Goal: Task Accomplishment & Management: Use online tool/utility

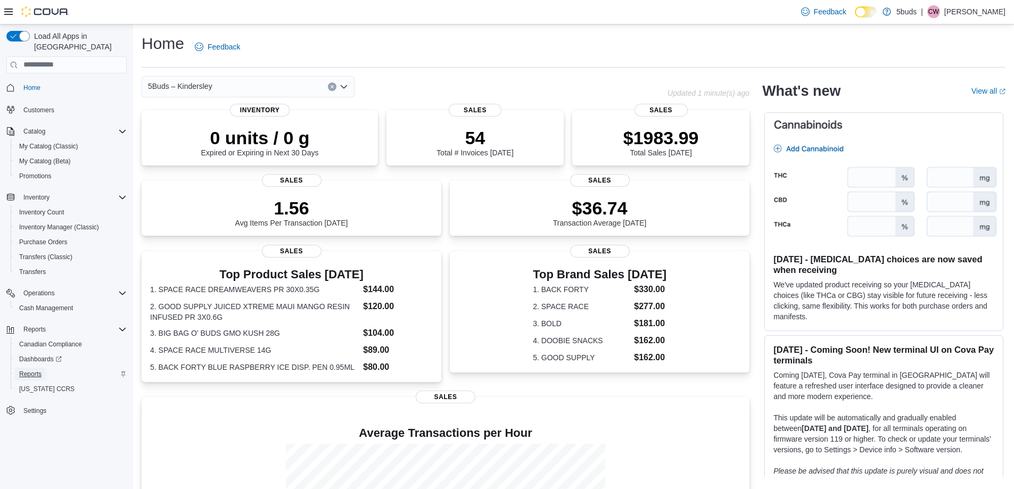
click at [29, 370] on span "Reports" at bounding box center [30, 374] width 22 height 9
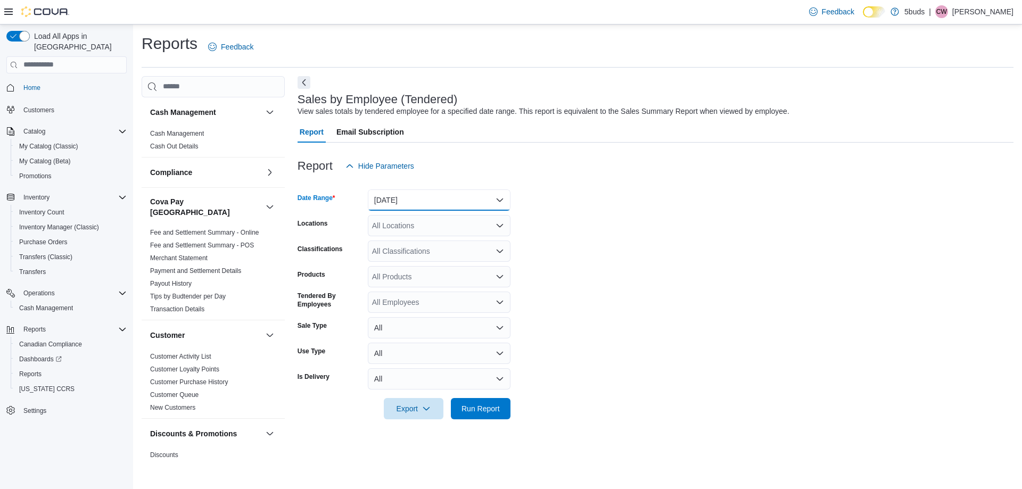
click at [379, 199] on button "[DATE]" at bounding box center [439, 199] width 143 height 21
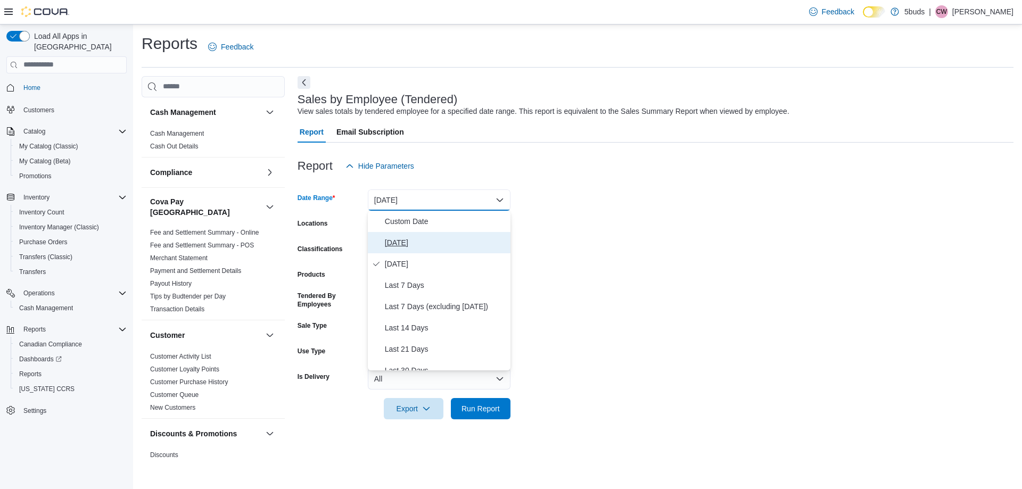
click at [385, 244] on span "[DATE]" at bounding box center [445, 242] width 121 height 13
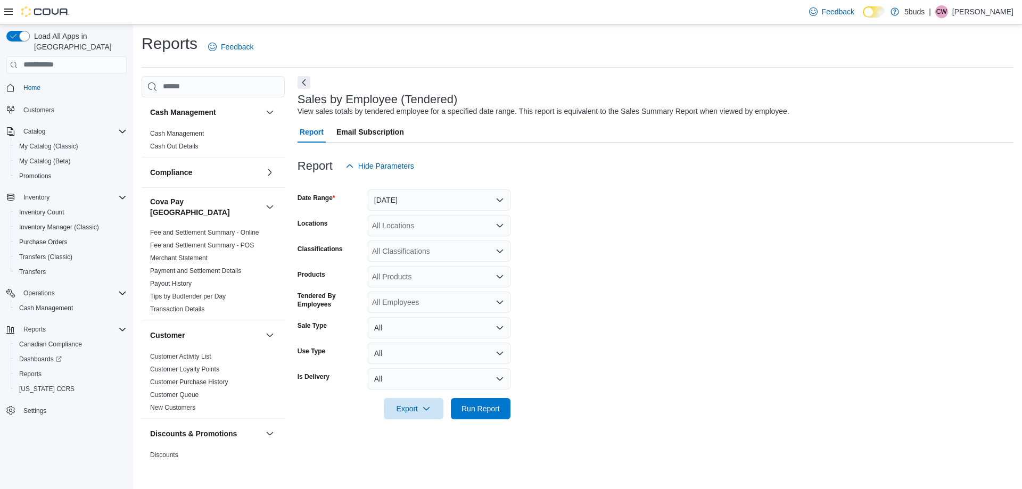
click at [600, 219] on form "Date Range [DATE] Locations All Locations Classifications All Classifications P…" at bounding box center [656, 298] width 716 height 243
click at [381, 220] on div "All Locations" at bounding box center [439, 225] width 143 height 21
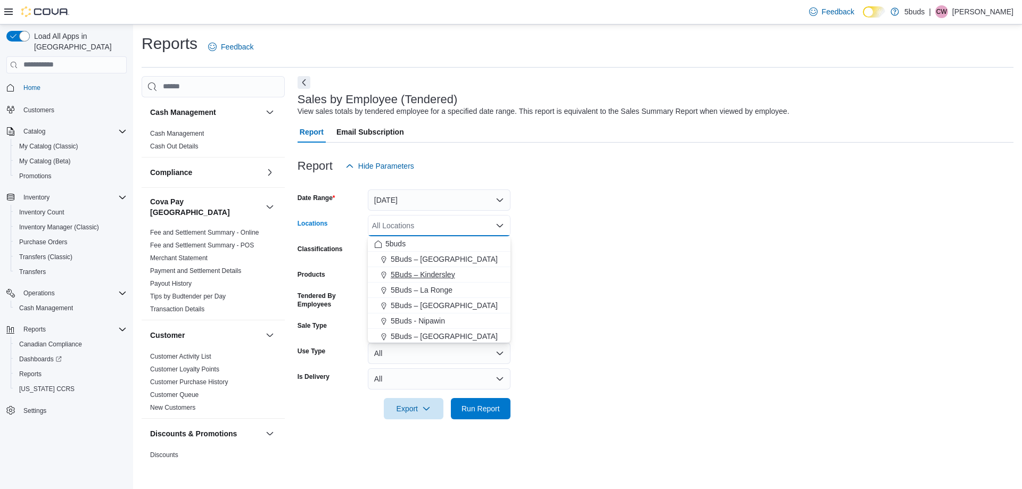
click at [410, 273] on span "5Buds – Kindersley" at bounding box center [423, 274] width 64 height 11
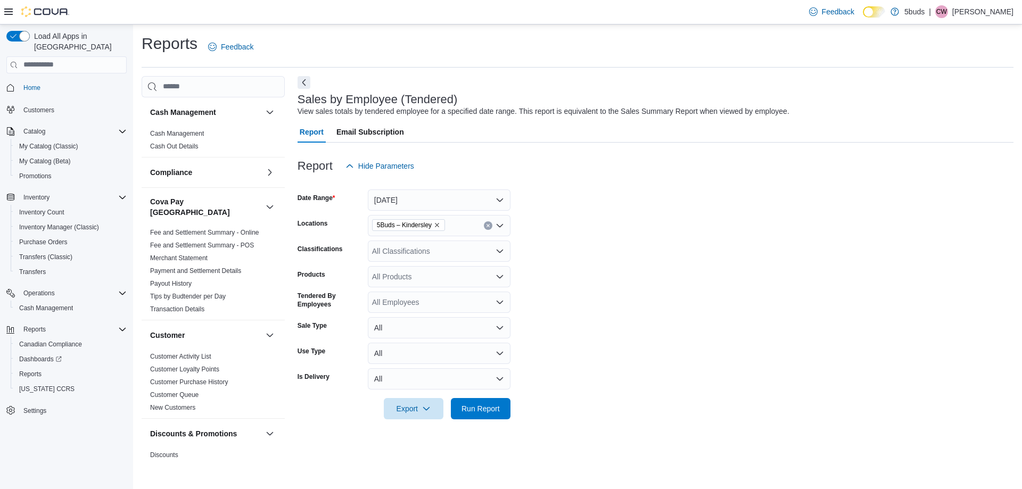
click at [721, 264] on form "Date Range [DATE] Locations 5Buds – Kindersley Classifications All Classificati…" at bounding box center [656, 298] width 716 height 243
click at [493, 400] on span "Run Report" at bounding box center [480, 408] width 47 height 21
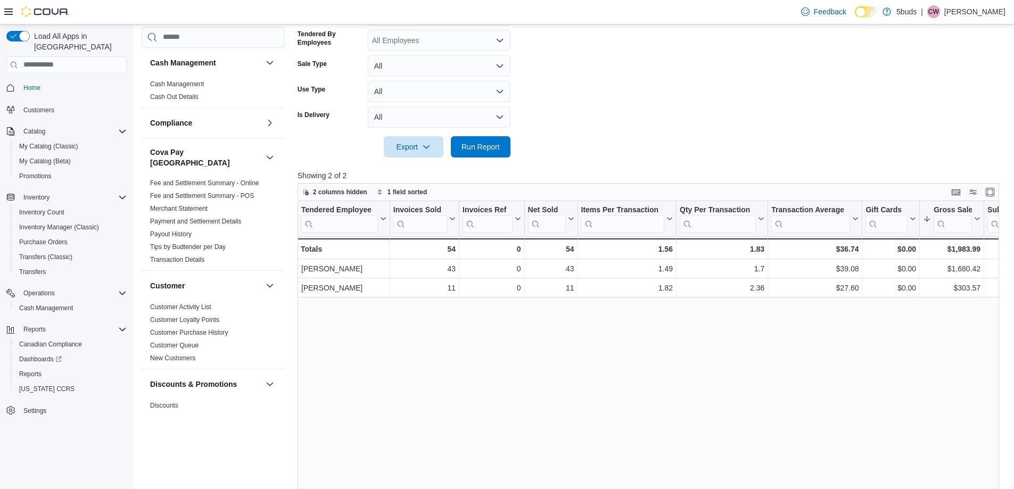
scroll to position [266, 0]
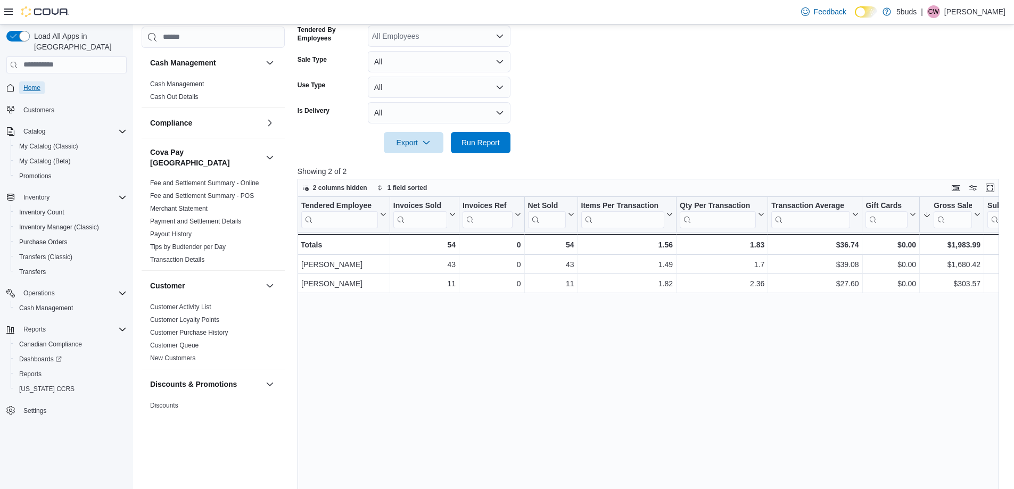
click at [30, 84] on span "Home" at bounding box center [31, 88] width 17 height 9
